Goal: Transaction & Acquisition: Purchase product/service

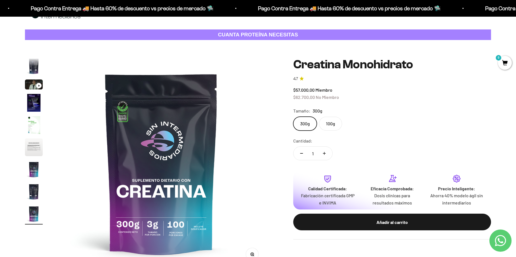
scroll to position [28, 0]
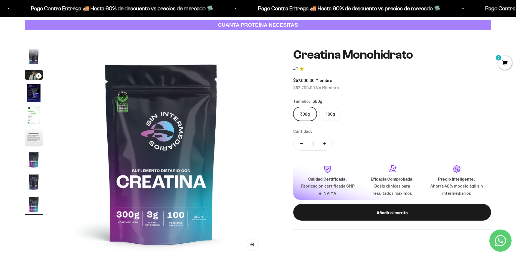
click at [331, 116] on label "100g" at bounding box center [330, 114] width 23 height 14
click at [294, 107] on input "100g" at bounding box center [293, 107] width 0 height 0
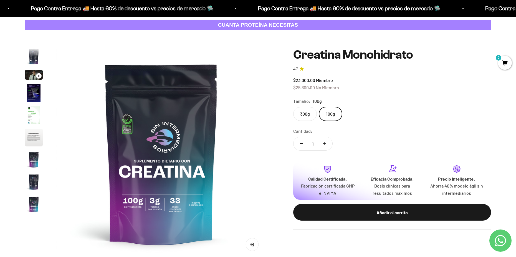
click at [300, 115] on label "300g" at bounding box center [306, 114] width 24 height 14
click at [294, 107] on input "300g" at bounding box center [293, 107] width 0 height 0
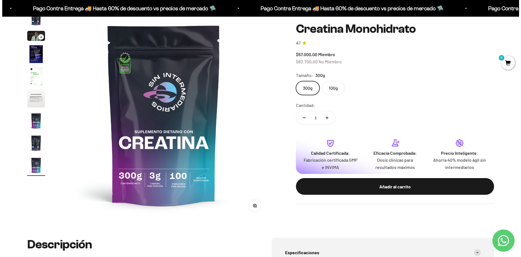
scroll to position [56, 0]
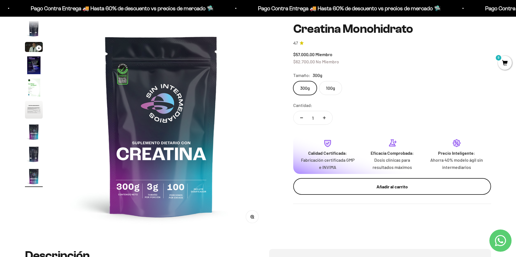
click at [351, 188] on div "Añadir al carrito" at bounding box center [393, 186] width 176 height 7
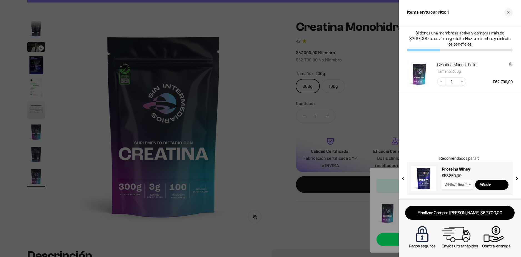
click at [452, 239] on img at bounding box center [459, 237] width 107 height 27
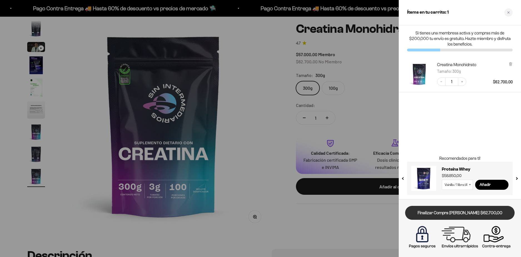
click at [453, 212] on link "Finalizar Compra [PERSON_NAME] $62.700,00" at bounding box center [459, 213] width 109 height 14
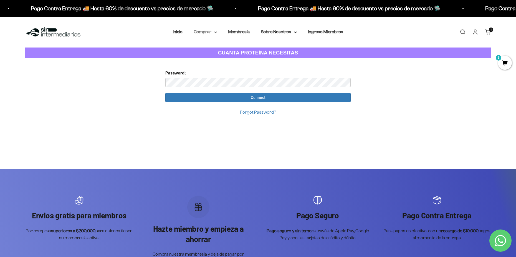
click at [212, 30] on summary "Comprar" at bounding box center [205, 31] width 23 height 7
click at [501, 64] on span "1" at bounding box center [505, 63] width 14 height 14
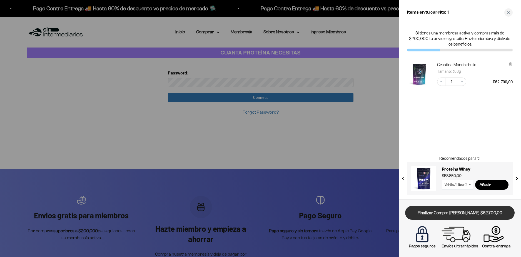
click at [443, 217] on link "Finalizar Compra [PERSON_NAME] $62.700,00" at bounding box center [459, 213] width 109 height 14
